Goal: Task Accomplishment & Management: Complete application form

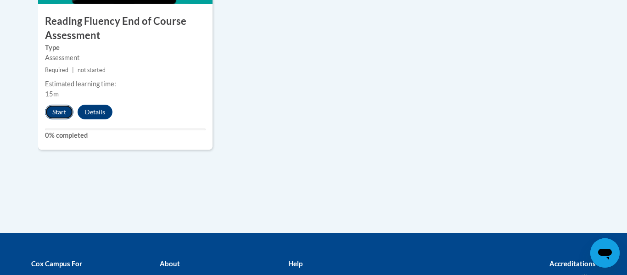
click at [56, 109] on button "Start" at bounding box center [59, 112] width 28 height 15
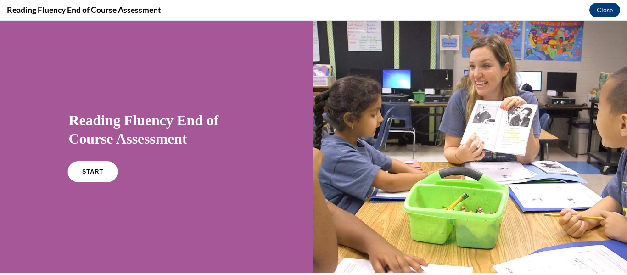
click at [91, 174] on span "START" at bounding box center [92, 171] width 21 height 7
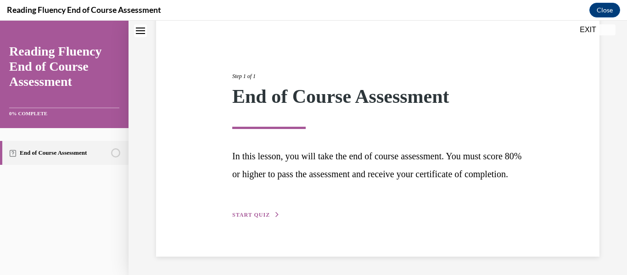
scroll to position [94, 0]
click at [246, 217] on button "START QUIZ" at bounding box center [256, 215] width 48 height 8
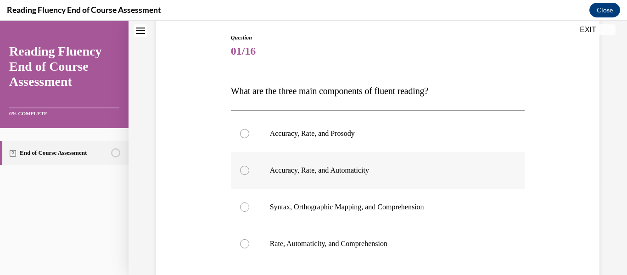
click at [245, 171] on div at bounding box center [244, 170] width 9 height 9
click at [245, 171] on input "Accuracy, Rate, and Automaticity" at bounding box center [244, 170] width 9 height 9
radio input "true"
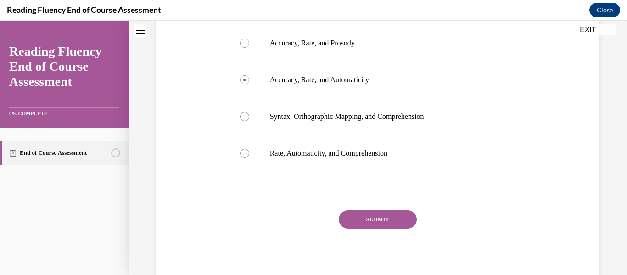
click at [393, 218] on button "SUBMIT" at bounding box center [378, 219] width 78 height 18
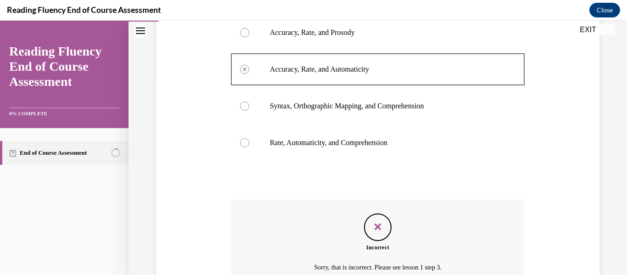
scroll to position [288, 0]
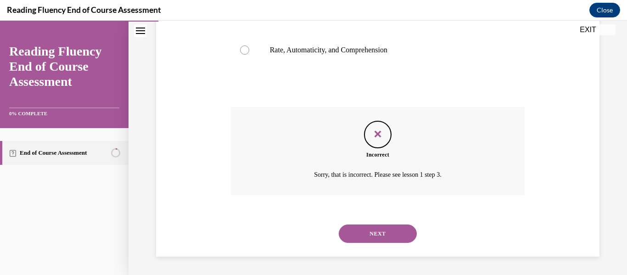
click at [378, 236] on button "NEXT" at bounding box center [378, 233] width 78 height 18
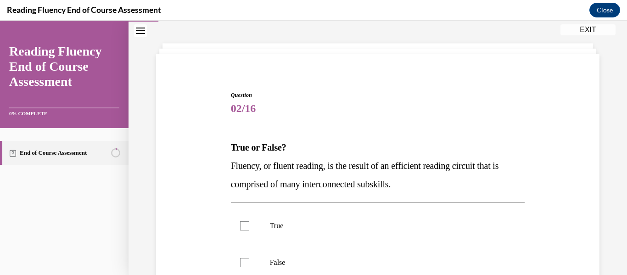
scroll to position [41, 0]
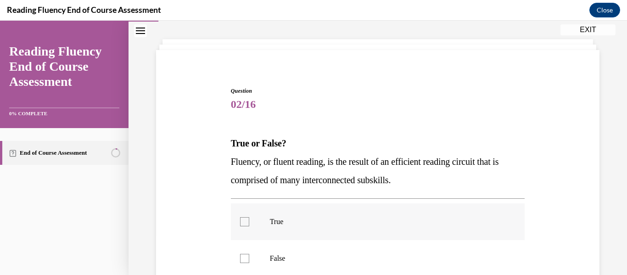
click at [245, 226] on div at bounding box center [244, 221] width 9 height 9
click at [245, 226] on input "True" at bounding box center [244, 221] width 9 height 9
checkbox input "true"
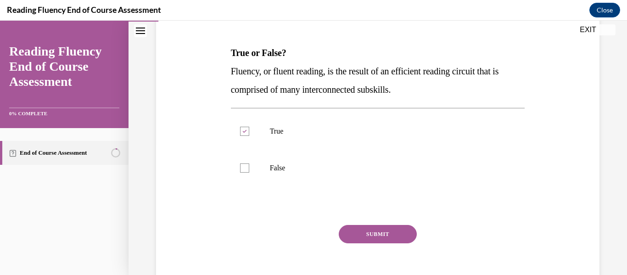
click at [372, 231] on button "SUBMIT" at bounding box center [378, 234] width 78 height 18
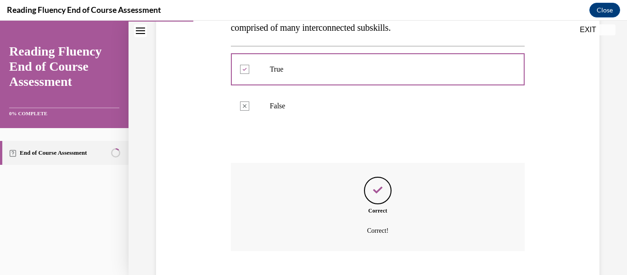
scroll to position [249, 0]
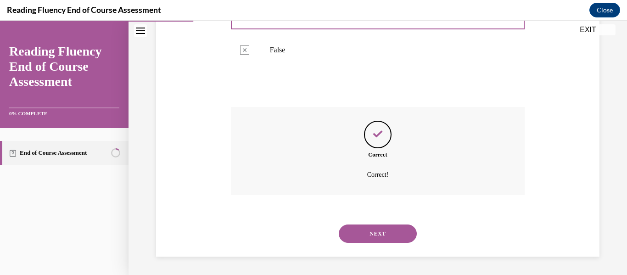
click at [371, 231] on button "NEXT" at bounding box center [378, 233] width 78 height 18
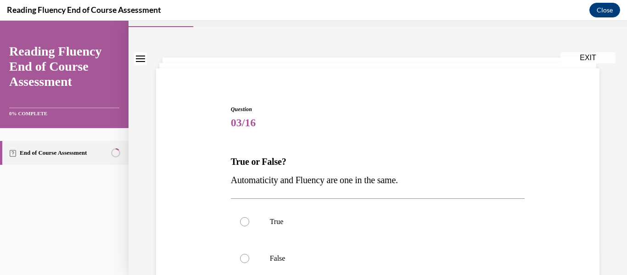
scroll to position [23, 0]
click at [245, 259] on div at bounding box center [244, 257] width 9 height 9
click at [245, 259] on input "False" at bounding box center [244, 257] width 9 height 9
radio input "true"
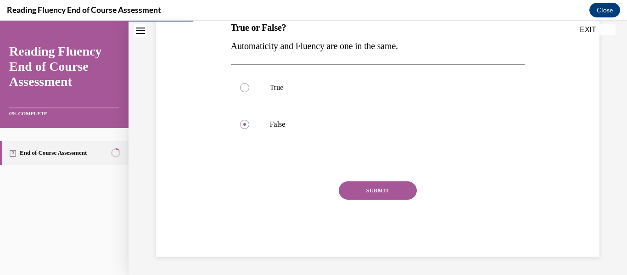
click at [362, 196] on button "SUBMIT" at bounding box center [378, 190] width 78 height 18
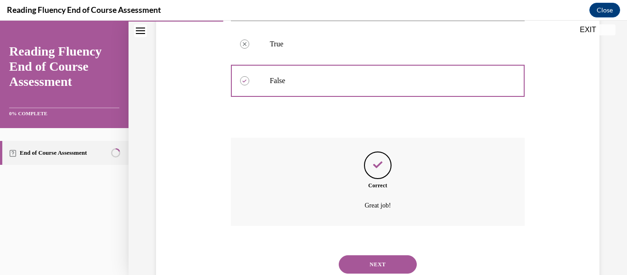
scroll to position [231, 0]
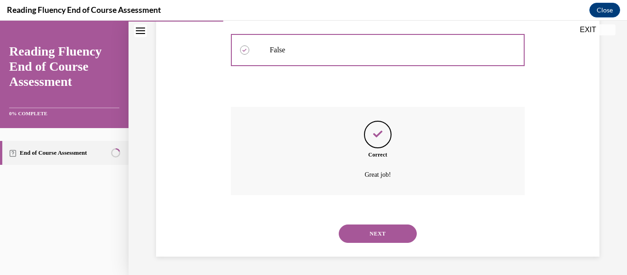
click at [372, 232] on button "NEXT" at bounding box center [378, 233] width 78 height 18
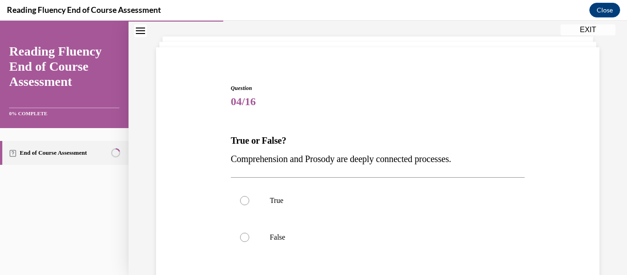
scroll to position [46, 0]
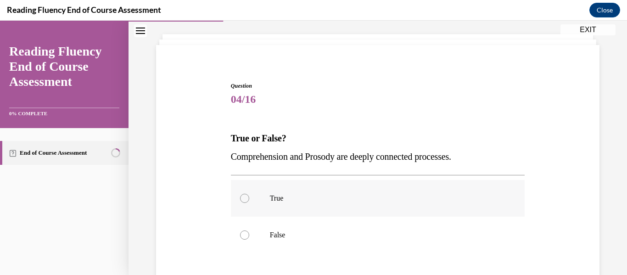
click at [244, 197] on div at bounding box center [244, 198] width 9 height 9
click at [244, 197] on input "True" at bounding box center [244, 198] width 9 height 9
radio input "true"
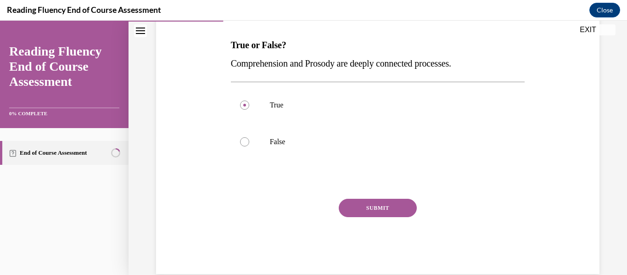
click at [385, 207] on button "SUBMIT" at bounding box center [378, 208] width 78 height 18
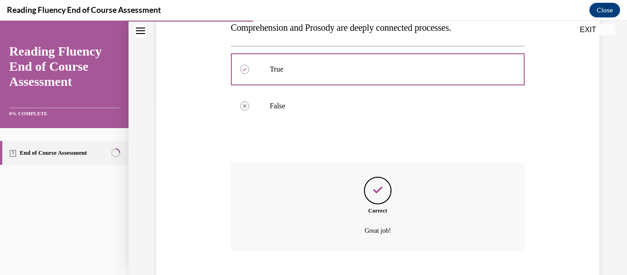
scroll to position [231, 0]
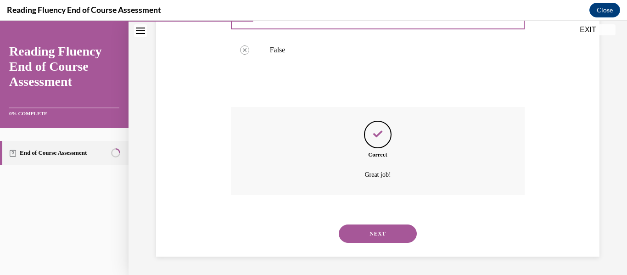
click at [375, 233] on button "NEXT" at bounding box center [378, 233] width 78 height 18
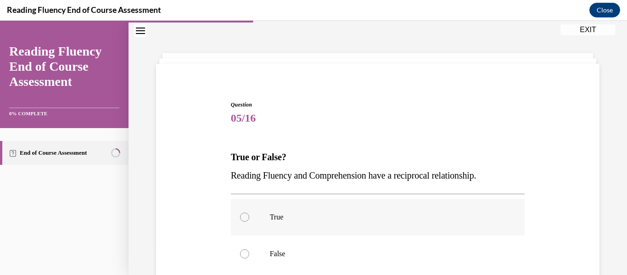
scroll to position [35, 0]
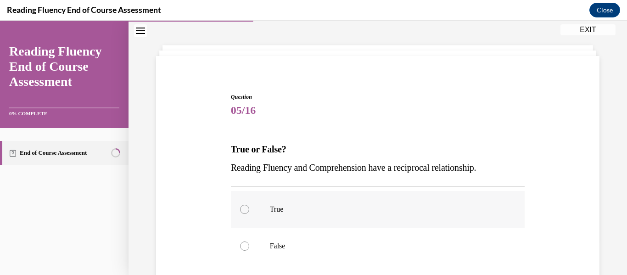
click at [245, 211] on div at bounding box center [244, 209] width 9 height 9
click at [245, 211] on input "True" at bounding box center [244, 209] width 9 height 9
radio input "true"
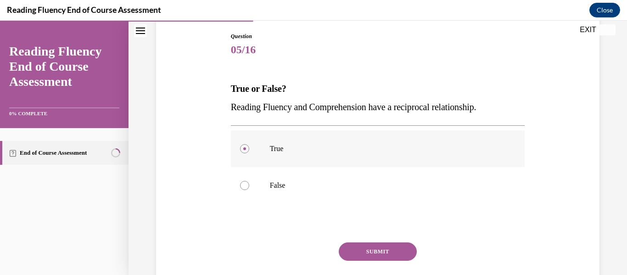
scroll to position [112, 0]
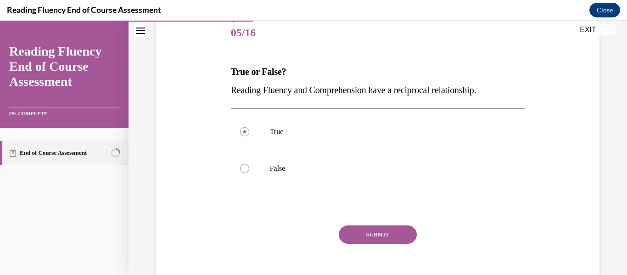
click at [392, 239] on button "SUBMIT" at bounding box center [378, 234] width 78 height 18
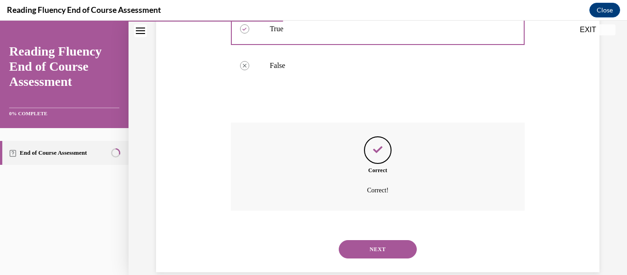
scroll to position [231, 0]
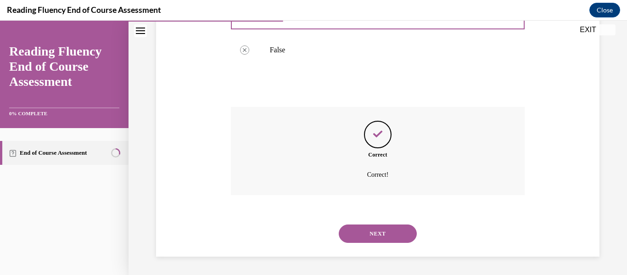
click at [387, 233] on button "NEXT" at bounding box center [378, 233] width 78 height 18
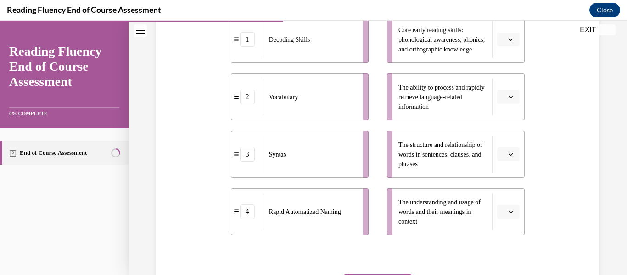
scroll to position [211, 0]
click at [515, 102] on button "button" at bounding box center [508, 96] width 22 height 14
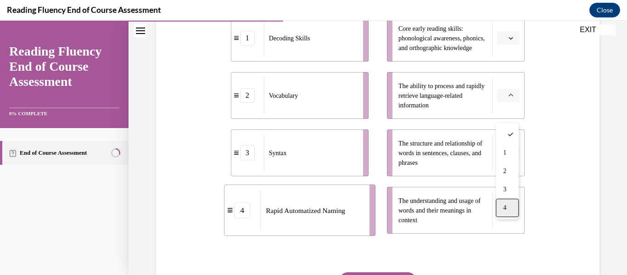
click at [506, 204] on div "4" at bounding box center [506, 208] width 23 height 18
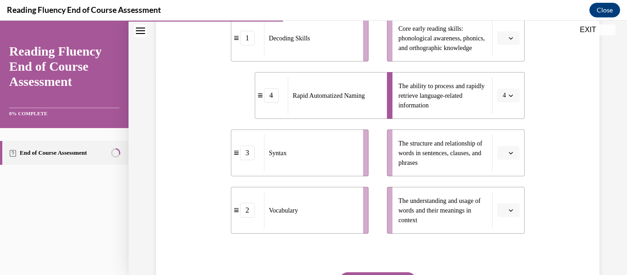
click at [500, 45] on button "button" at bounding box center [508, 38] width 22 height 14
click at [506, 93] on span "1" at bounding box center [504, 95] width 3 height 7
click at [465, 166] on span "The structure and relationship of words in sentences, clauses, and phrases" at bounding box center [440, 153] width 84 height 26
click at [500, 160] on button "button" at bounding box center [508, 153] width 22 height 14
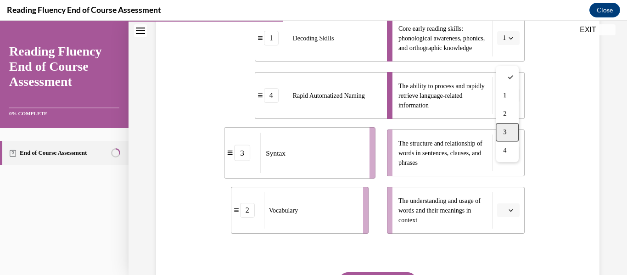
click at [506, 136] on div "3" at bounding box center [506, 132] width 23 height 18
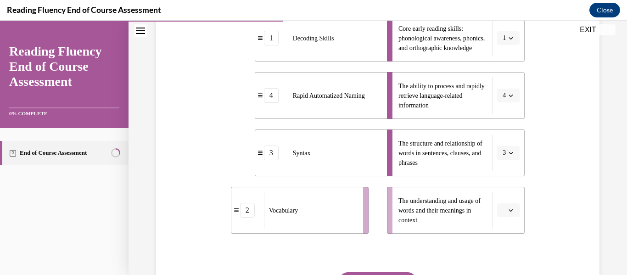
click at [509, 212] on icon "button" at bounding box center [510, 210] width 5 height 5
click at [507, 199] on div "4" at bounding box center [506, 208] width 23 height 18
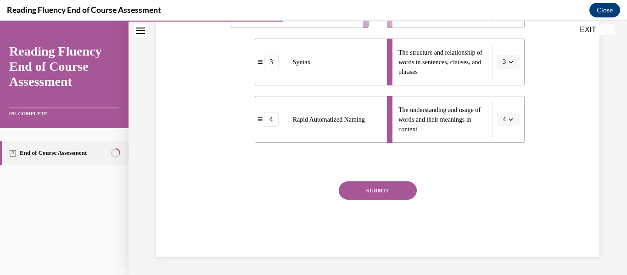
scroll to position [320, 0]
click at [401, 190] on button "SUBMIT" at bounding box center [378, 190] width 78 height 18
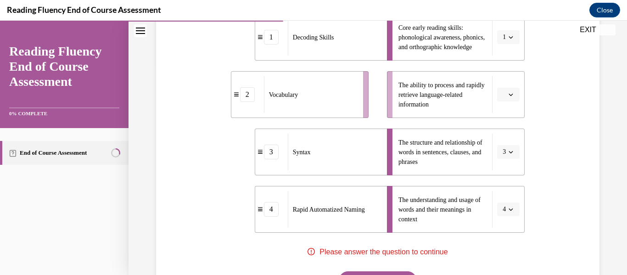
scroll to position [200, 0]
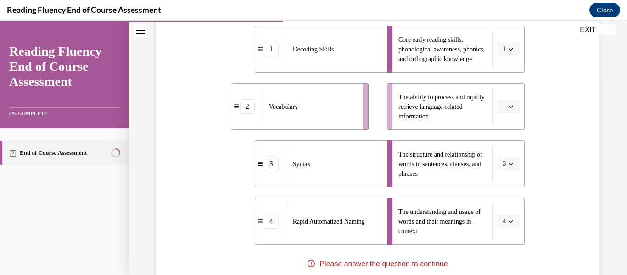
click at [511, 109] on icon "button" at bounding box center [510, 106] width 5 height 5
click at [506, 221] on div "4" at bounding box center [506, 219] width 23 height 18
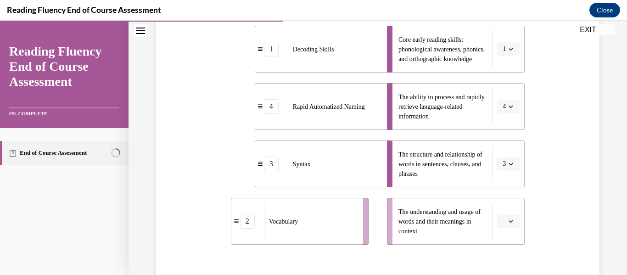
click at [511, 223] on icon "button" at bounding box center [510, 221] width 5 height 5
click at [508, 185] on div "2" at bounding box center [506, 182] width 23 height 18
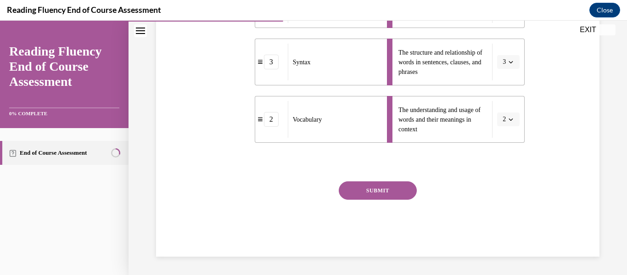
click at [390, 189] on button "SUBMIT" at bounding box center [378, 190] width 78 height 18
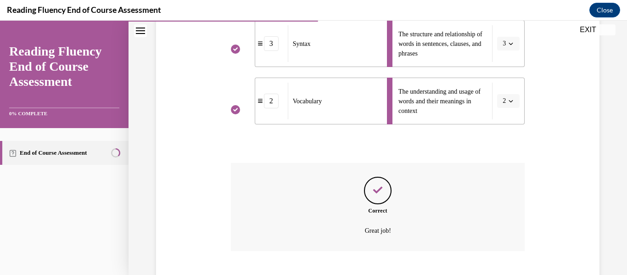
scroll to position [394, 0]
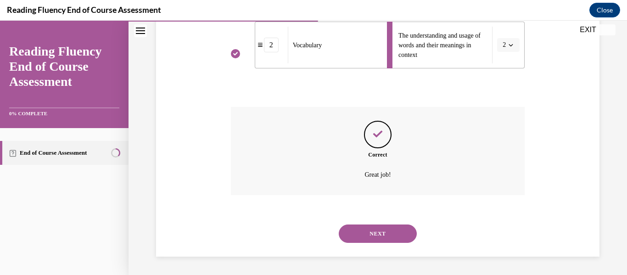
click at [373, 232] on button "NEXT" at bounding box center [378, 233] width 78 height 18
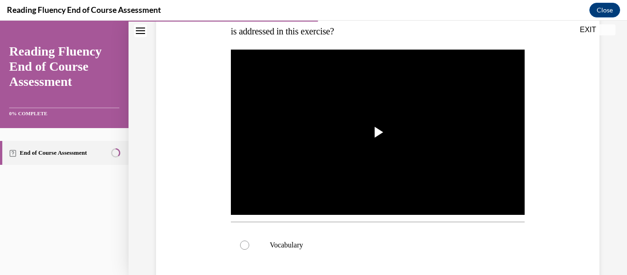
scroll to position [183, 0]
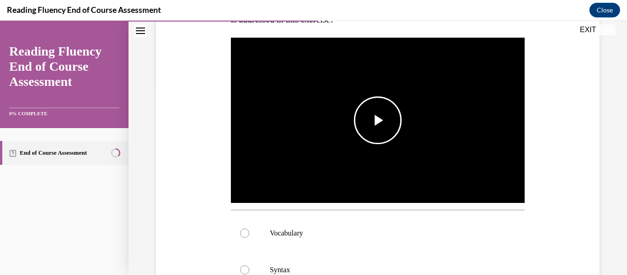
click at [378, 120] on span "Video player" at bounding box center [378, 120] width 0 height 0
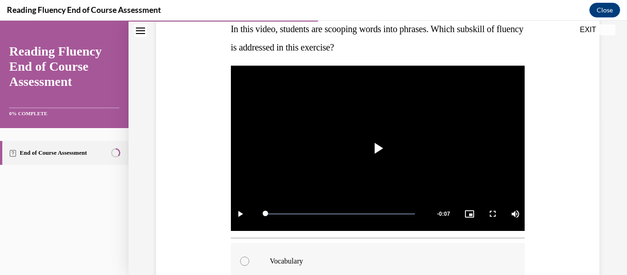
scroll to position [348, 0]
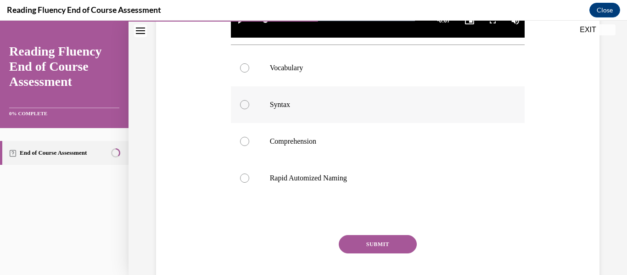
click at [245, 106] on div at bounding box center [244, 104] width 9 height 9
click at [245, 106] on input "Syntax" at bounding box center [244, 104] width 9 height 9
radio input "true"
click at [403, 244] on button "SUBMIT" at bounding box center [378, 244] width 78 height 18
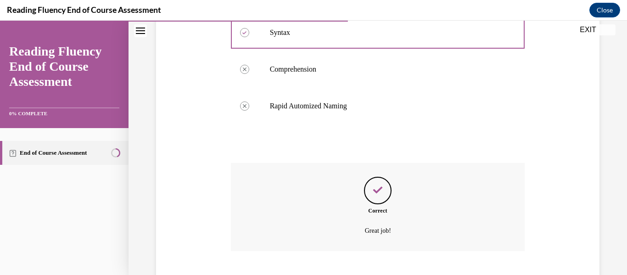
scroll to position [476, 0]
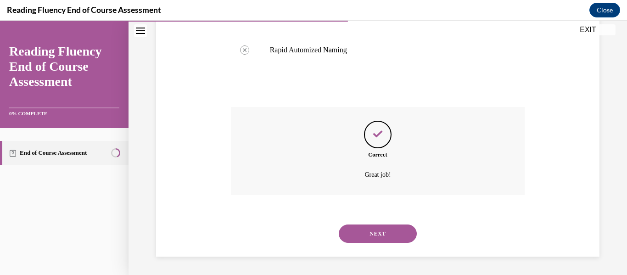
click at [394, 231] on button "NEXT" at bounding box center [378, 233] width 78 height 18
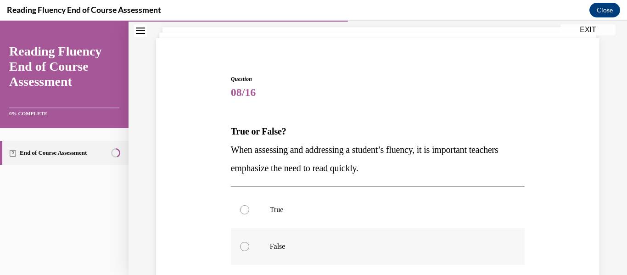
scroll to position [54, 0]
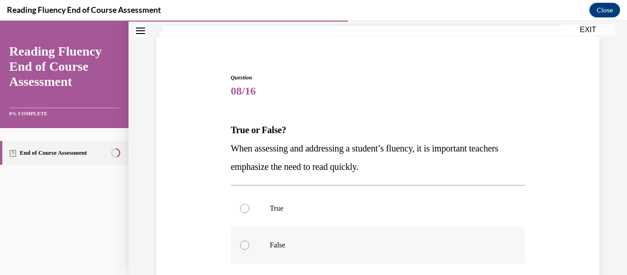
click at [247, 245] on div at bounding box center [244, 244] width 9 height 9
click at [247, 245] on input "False" at bounding box center [244, 244] width 9 height 9
radio input "true"
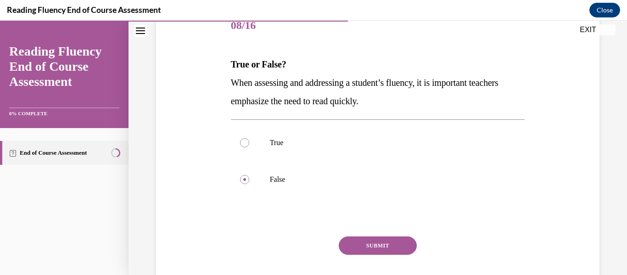
click at [399, 248] on button "SUBMIT" at bounding box center [378, 245] width 78 height 18
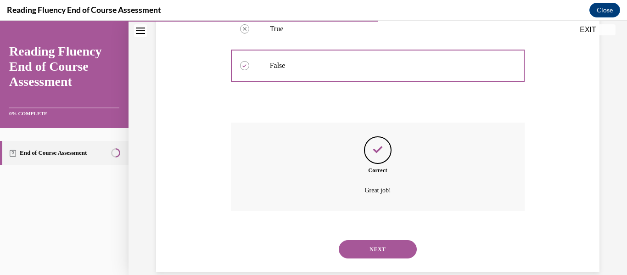
scroll to position [249, 0]
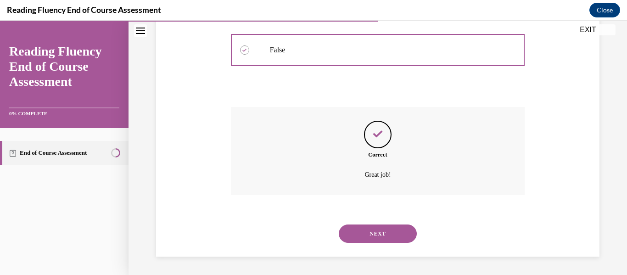
click at [388, 227] on button "NEXT" at bounding box center [378, 233] width 78 height 18
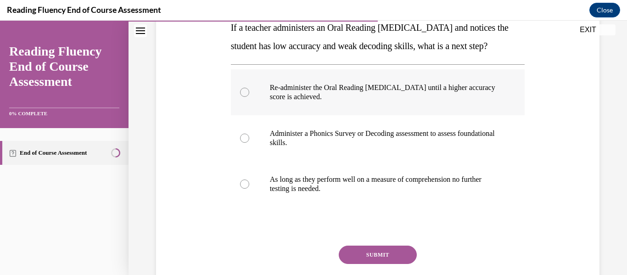
scroll to position [164, 0]
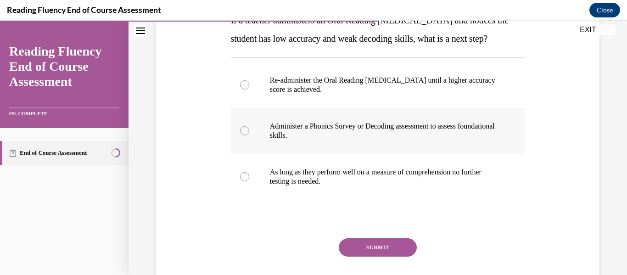
click at [254, 150] on label "Administer a Phonics Survey or Decoding assessment to assess foundational skill…" at bounding box center [378, 131] width 294 height 46
click at [249, 135] on input "Administer a Phonics Survey or Decoding assessment to assess foundational skill…" at bounding box center [244, 130] width 9 height 9
radio input "true"
click at [383, 256] on button "SUBMIT" at bounding box center [378, 247] width 78 height 18
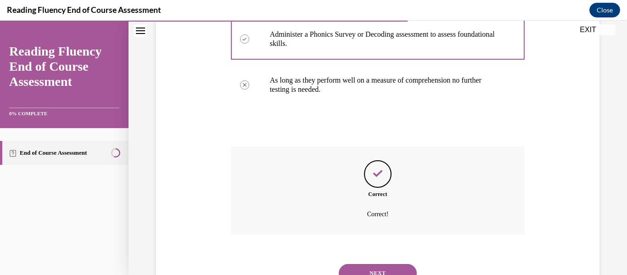
scroll to position [313, 0]
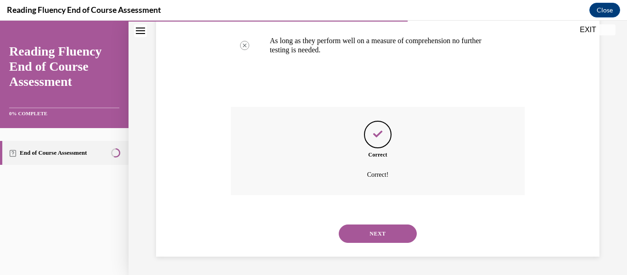
click at [384, 236] on button "NEXT" at bounding box center [378, 233] width 78 height 18
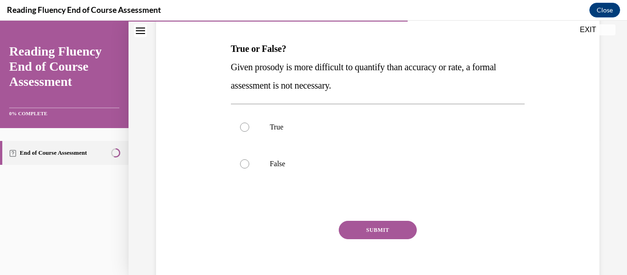
scroll to position [138, 0]
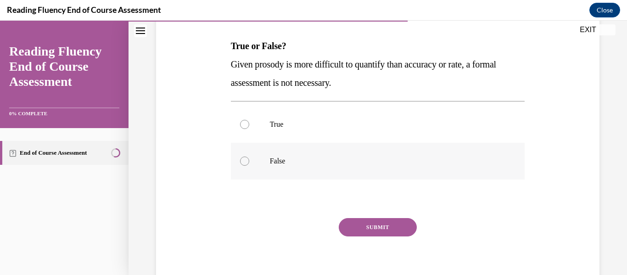
click at [243, 166] on label "False" at bounding box center [378, 161] width 294 height 37
click at [243, 166] on input "False" at bounding box center [244, 160] width 9 height 9
radio input "true"
click at [399, 225] on button "SUBMIT" at bounding box center [378, 227] width 78 height 18
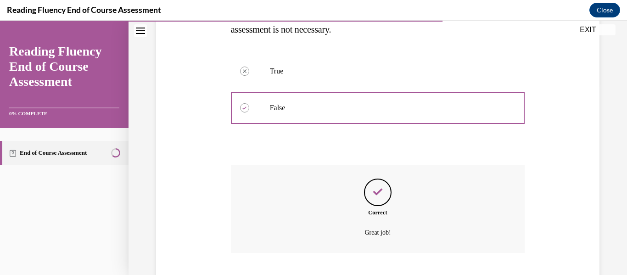
scroll to position [249, 0]
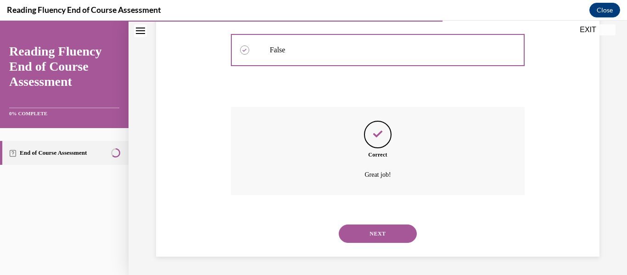
click at [378, 237] on button "NEXT" at bounding box center [378, 233] width 78 height 18
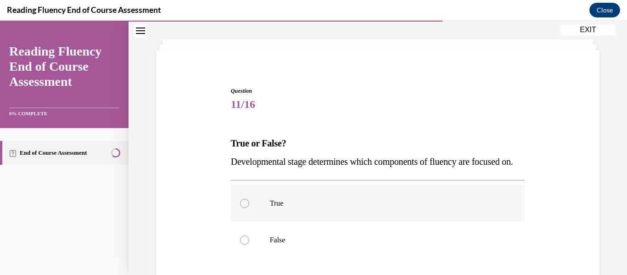
scroll to position [44, 0]
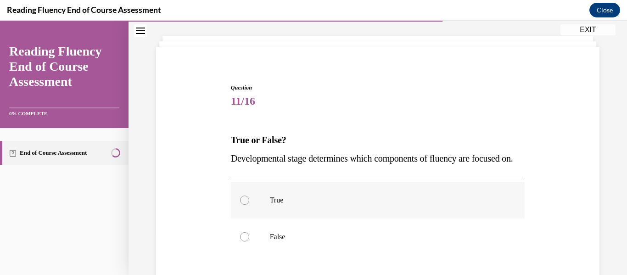
drag, startPoint x: 247, startPoint y: 216, endPoint x: 257, endPoint y: 224, distance: 13.3
click at [247, 205] on div at bounding box center [244, 199] width 9 height 9
click at [247, 205] on input "True" at bounding box center [244, 199] width 9 height 9
radio input "true"
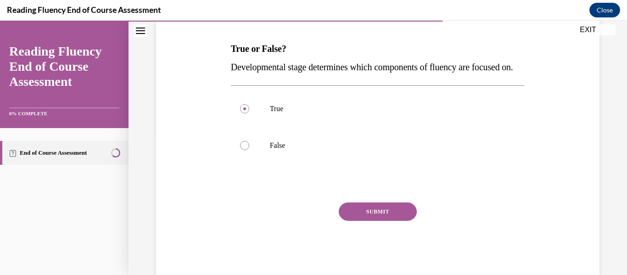
click at [365, 221] on button "SUBMIT" at bounding box center [378, 211] width 78 height 18
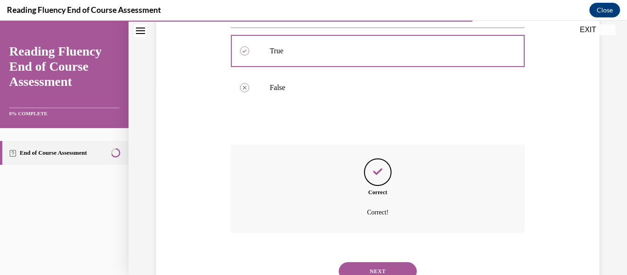
scroll to position [249, 0]
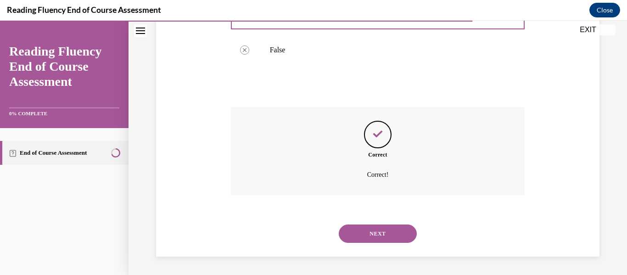
click at [366, 230] on button "NEXT" at bounding box center [378, 233] width 78 height 18
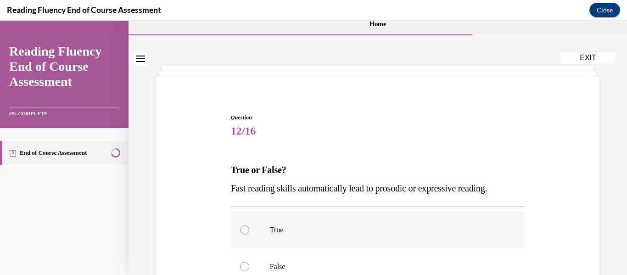
scroll to position [92, 0]
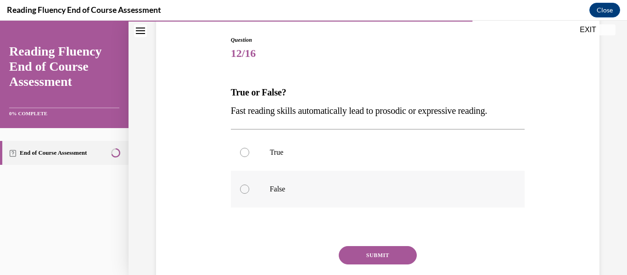
click at [241, 185] on div at bounding box center [244, 188] width 9 height 9
click at [241, 185] on input "False" at bounding box center [244, 188] width 9 height 9
radio input "true"
click at [372, 254] on button "SUBMIT" at bounding box center [378, 255] width 78 height 18
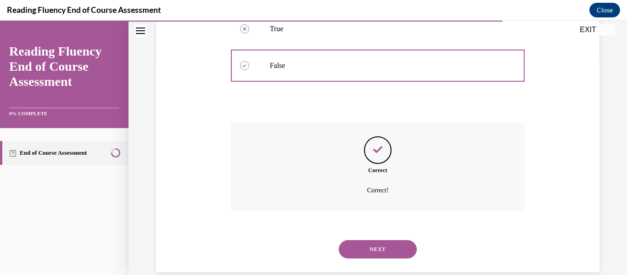
scroll to position [231, 0]
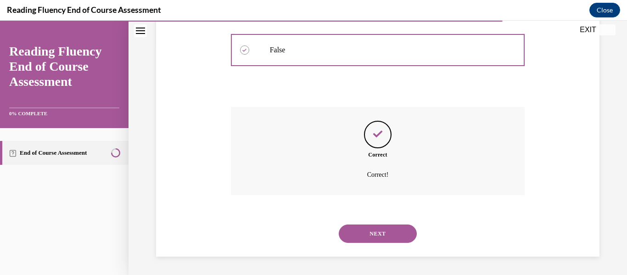
click at [371, 235] on button "NEXT" at bounding box center [378, 233] width 78 height 18
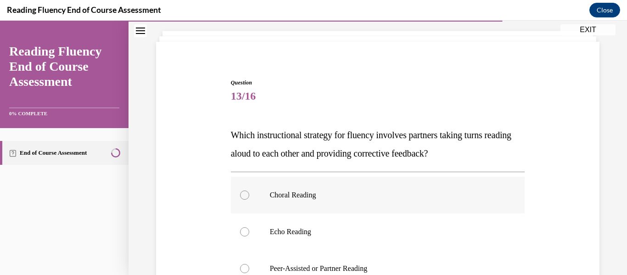
scroll to position [98, 0]
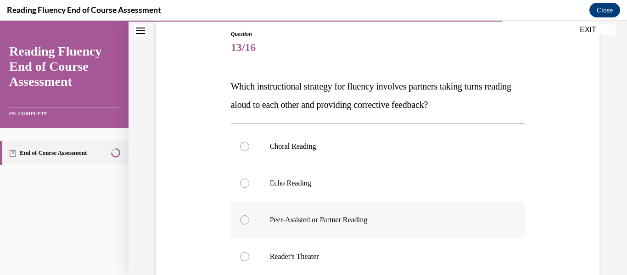
click at [278, 218] on p "Peer-Assisted or Partner Reading" at bounding box center [386, 219] width 232 height 9
click at [249, 218] on input "Peer-Assisted or Partner Reading" at bounding box center [244, 219] width 9 height 9
radio input "true"
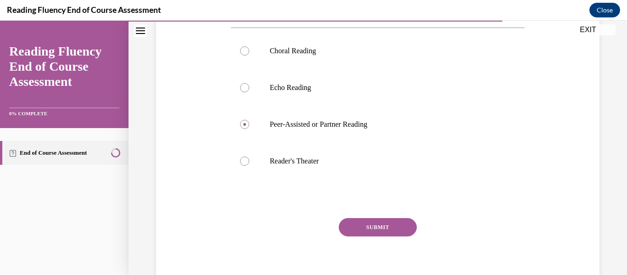
click at [368, 227] on button "SUBMIT" at bounding box center [378, 227] width 78 height 18
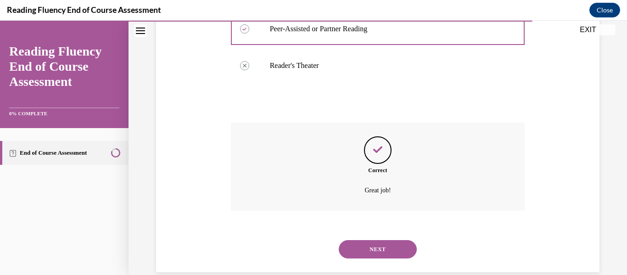
scroll to position [304, 0]
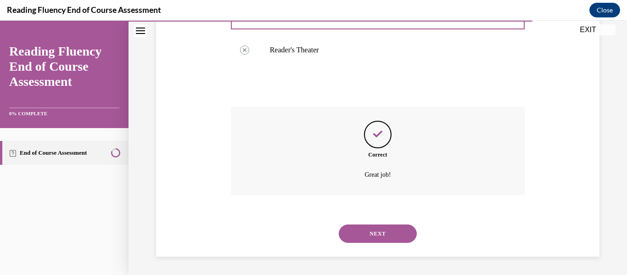
click at [370, 233] on button "NEXT" at bounding box center [378, 233] width 78 height 18
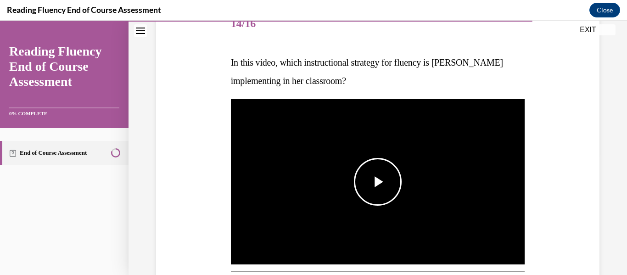
scroll to position [122, 0]
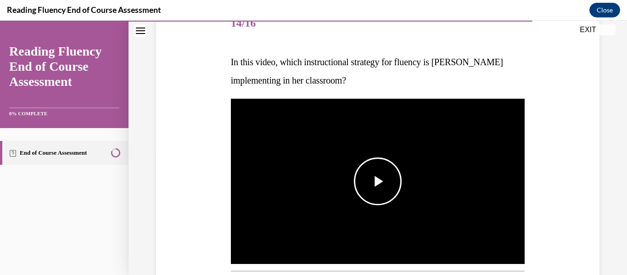
click at [378, 181] on span "Video player" at bounding box center [378, 181] width 0 height 0
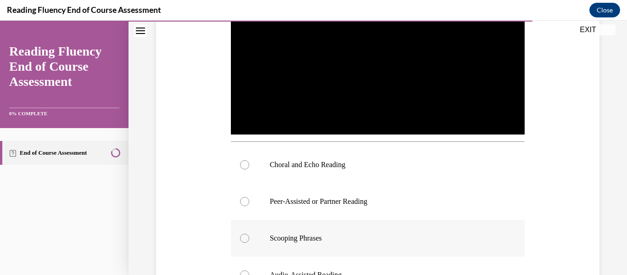
scroll to position [256, 0]
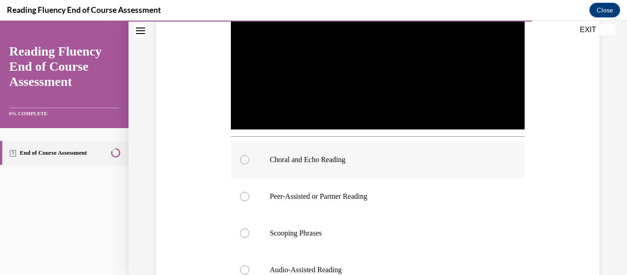
click at [245, 161] on div at bounding box center [244, 159] width 9 height 9
click at [245, 161] on input "Choral and Echo Reading" at bounding box center [244, 159] width 9 height 9
radio input "true"
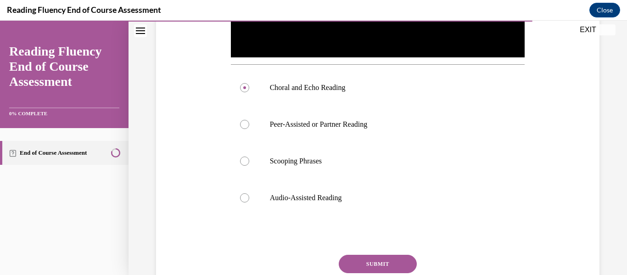
click at [378, 261] on button "SUBMIT" at bounding box center [378, 264] width 78 height 18
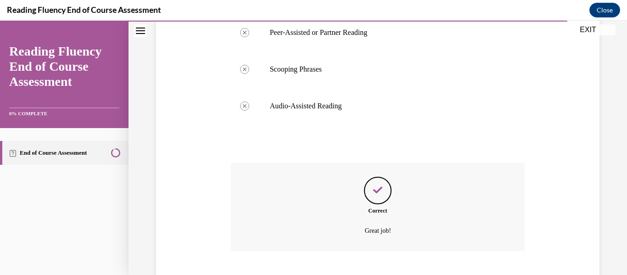
scroll to position [476, 0]
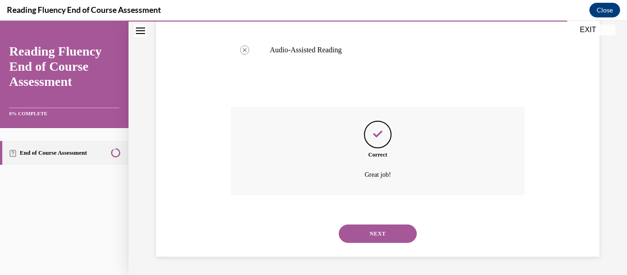
click at [384, 230] on button "NEXT" at bounding box center [378, 233] width 78 height 18
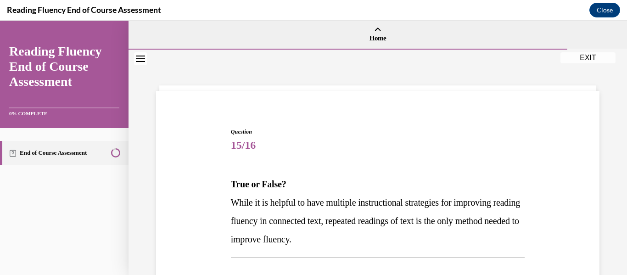
scroll to position [193, 0]
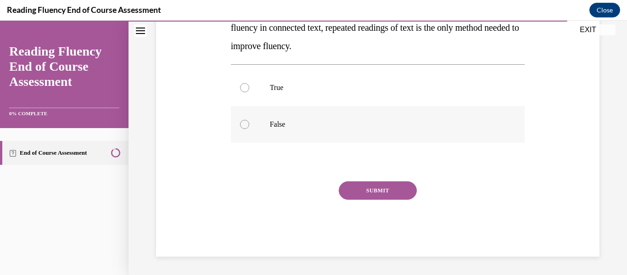
click at [244, 122] on div at bounding box center [244, 124] width 9 height 9
click at [244, 122] on input "False" at bounding box center [244, 124] width 9 height 9
radio input "true"
click at [402, 189] on button "SUBMIT" at bounding box center [378, 190] width 78 height 18
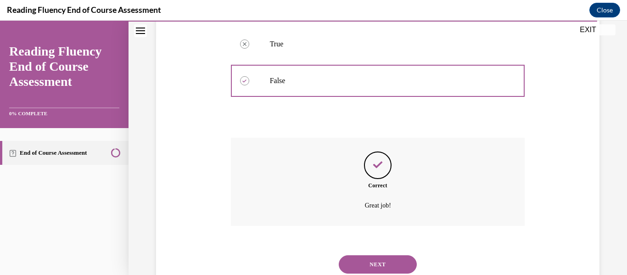
scroll to position [267, 0]
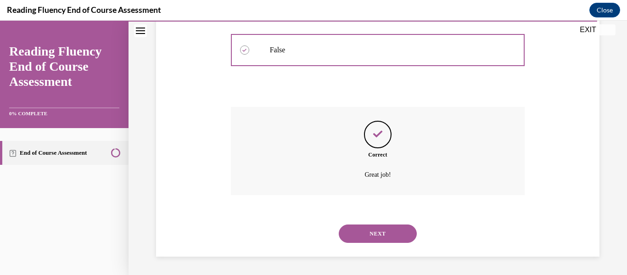
click at [378, 232] on button "NEXT" at bounding box center [378, 233] width 78 height 18
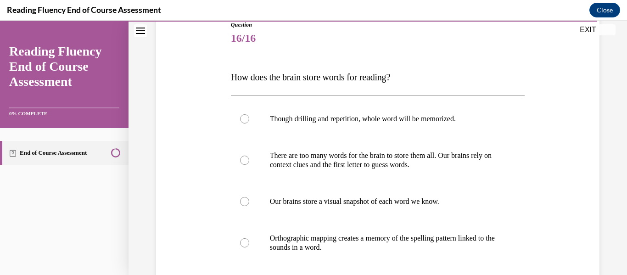
scroll to position [109, 0]
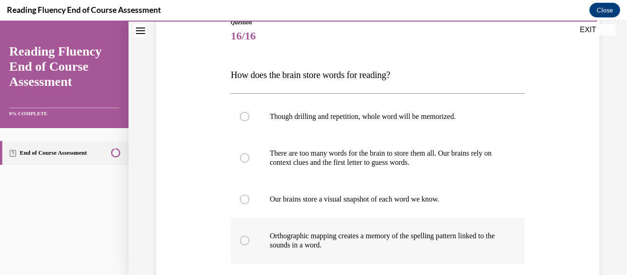
click at [244, 243] on div at bounding box center [244, 240] width 9 height 9
click at [244, 243] on input "Orthographic mapping creates a memory of the spelling pattern linked to the sou…" at bounding box center [244, 240] width 9 height 9
radio input "true"
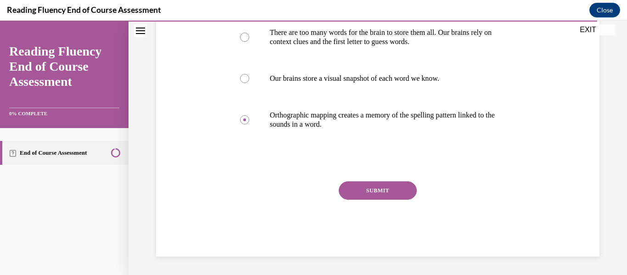
click at [368, 192] on button "SUBMIT" at bounding box center [378, 190] width 78 height 18
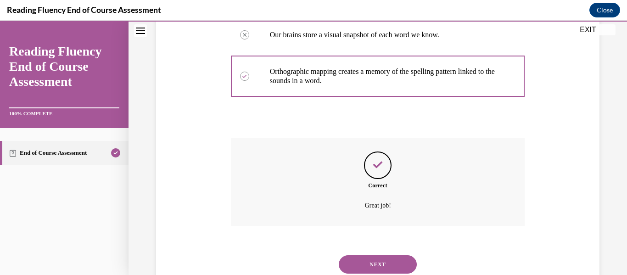
scroll to position [304, 0]
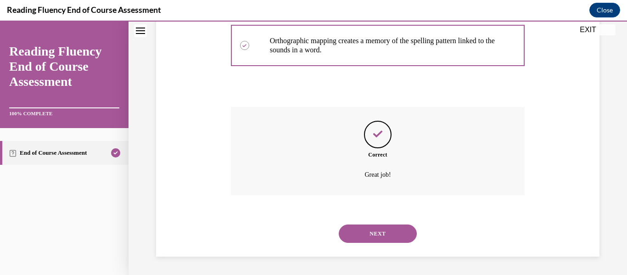
click at [375, 236] on button "NEXT" at bounding box center [378, 233] width 78 height 18
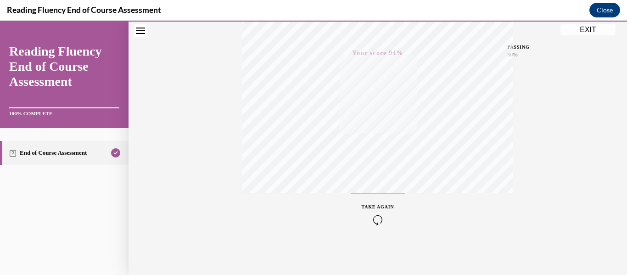
scroll to position [216, 0]
click at [597, 33] on button "EXIT" at bounding box center [587, 29] width 55 height 11
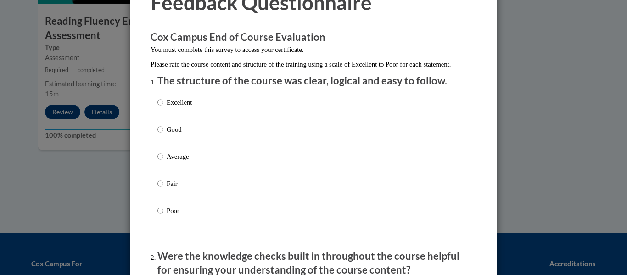
scroll to position [67, 0]
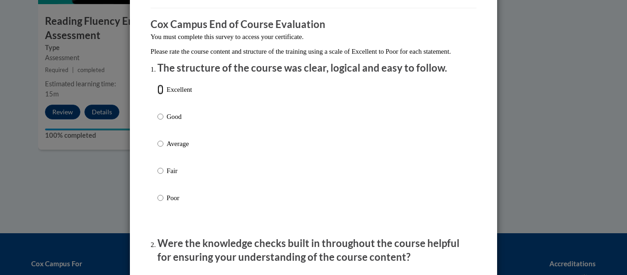
click at [159, 94] on input "Excellent" at bounding box center [160, 89] width 6 height 10
radio input "true"
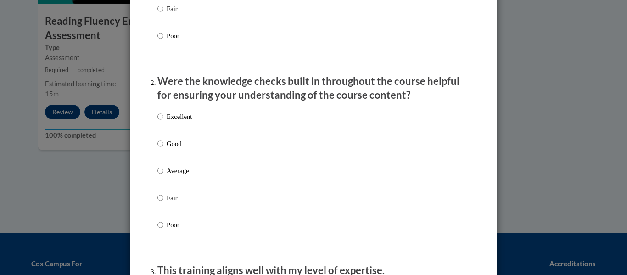
scroll to position [230, 0]
click at [163, 150] on label "Good" at bounding box center [174, 150] width 34 height 25
click at [163, 148] on input "Good" at bounding box center [160, 143] width 6 height 10
radio input "true"
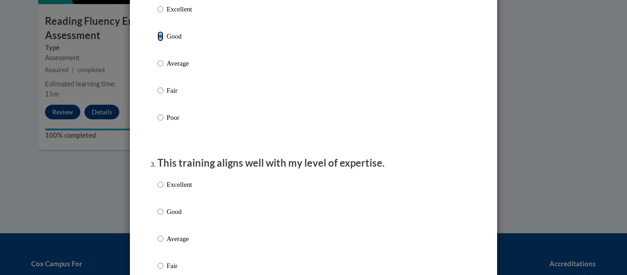
scroll to position [339, 0]
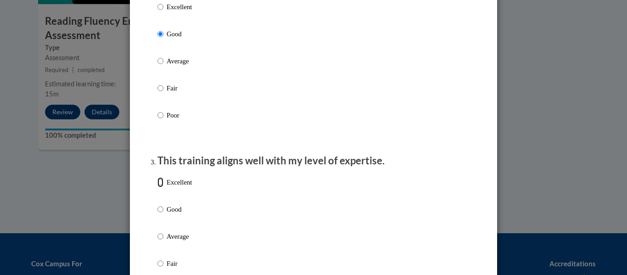
click at [157, 187] on input "Excellent" at bounding box center [160, 182] width 6 height 10
radio input "true"
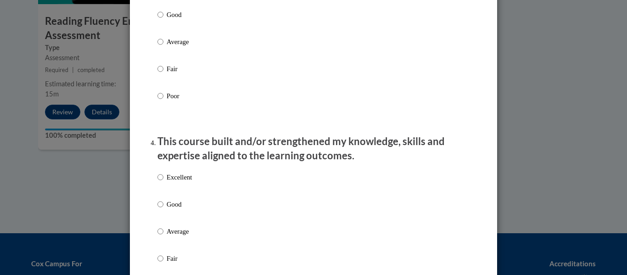
scroll to position [534, 0]
click at [163, 181] on input "Excellent" at bounding box center [160, 176] width 6 height 10
radio input "true"
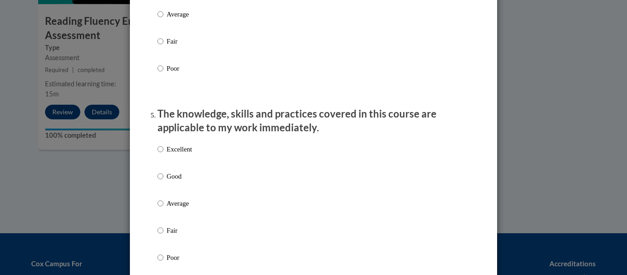
scroll to position [849, 0]
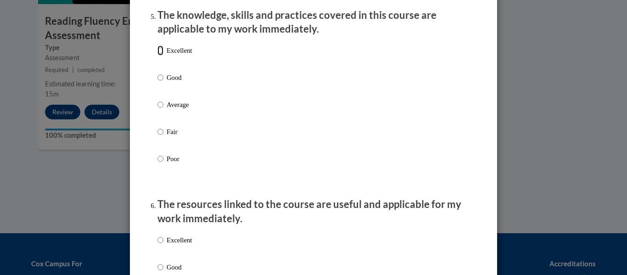
click at [158, 56] on input "Excellent" at bounding box center [160, 50] width 6 height 10
radio input "true"
click at [163, 246] on label "Excellent" at bounding box center [174, 247] width 34 height 25
click at [163, 245] on input "Excellent" at bounding box center [160, 240] width 6 height 10
radio input "true"
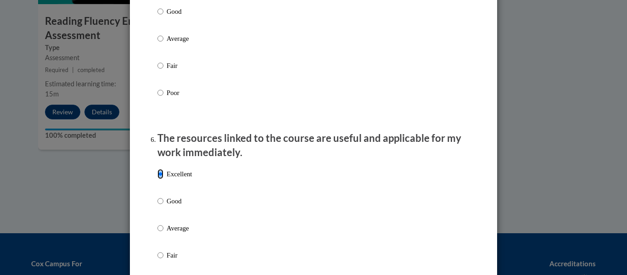
scroll to position [1097, 0]
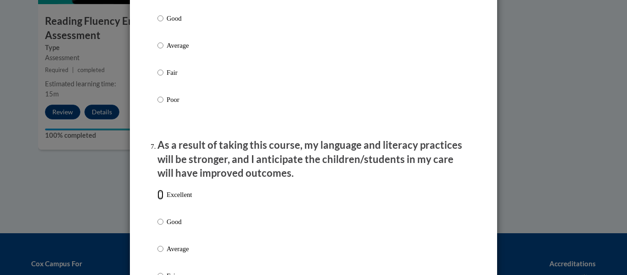
click at [161, 200] on input "Excellent" at bounding box center [160, 194] width 6 height 10
radio input "true"
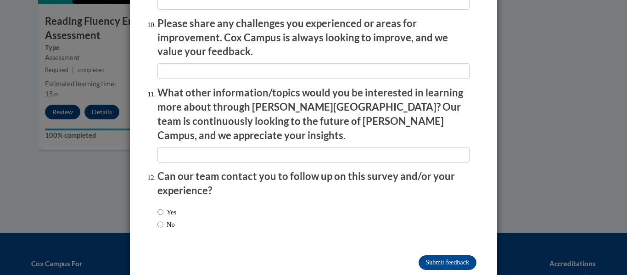
scroll to position [1631, 0]
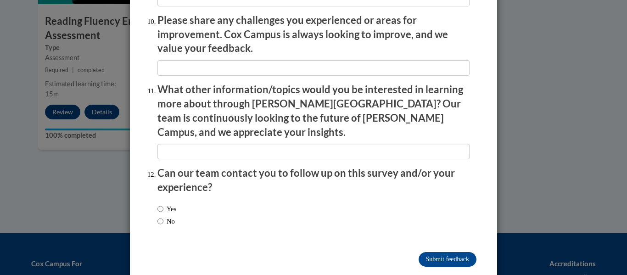
click at [165, 204] on label "Yes" at bounding box center [166, 209] width 19 height 10
click at [163, 204] on input "Yes" at bounding box center [160, 209] width 6 height 10
radio input "true"
click at [463, 252] on input "Submit feedback" at bounding box center [447, 259] width 58 height 15
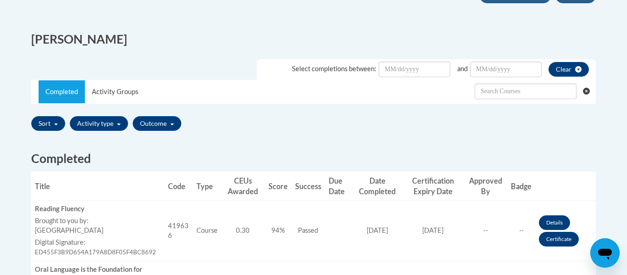
scroll to position [227, 0]
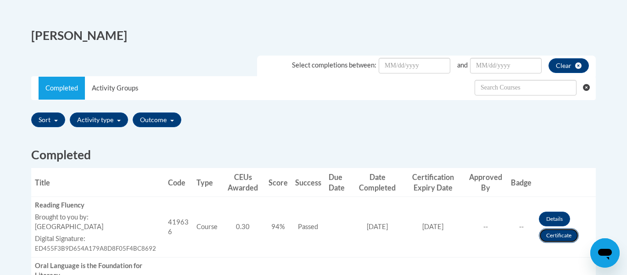
click at [550, 239] on link "Certificate" at bounding box center [559, 235] width 40 height 15
